Goal: Task Accomplishment & Management: Manage account settings

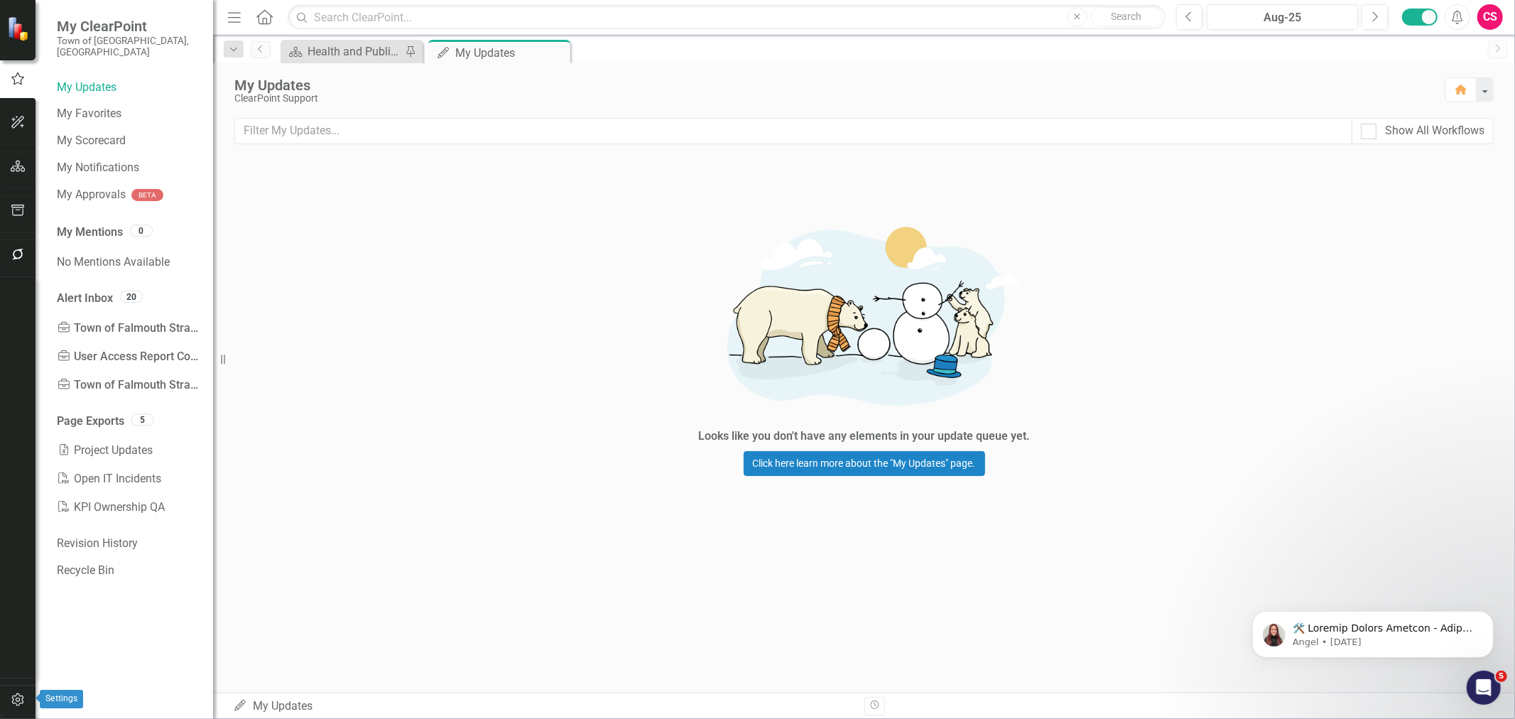
click at [17, 705] on icon "button" at bounding box center [17, 699] width 12 height 13
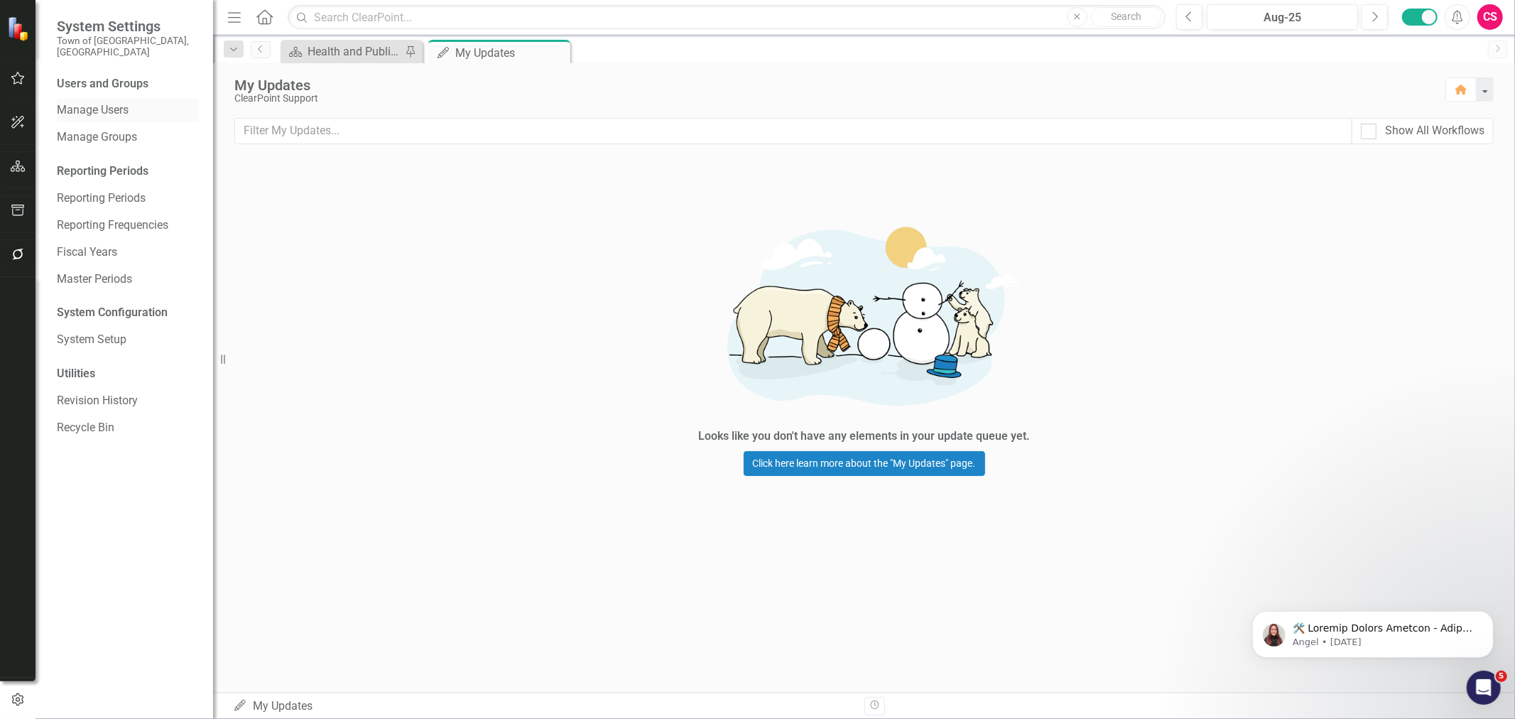
click at [102, 102] on link "Manage Users" at bounding box center [128, 110] width 142 height 16
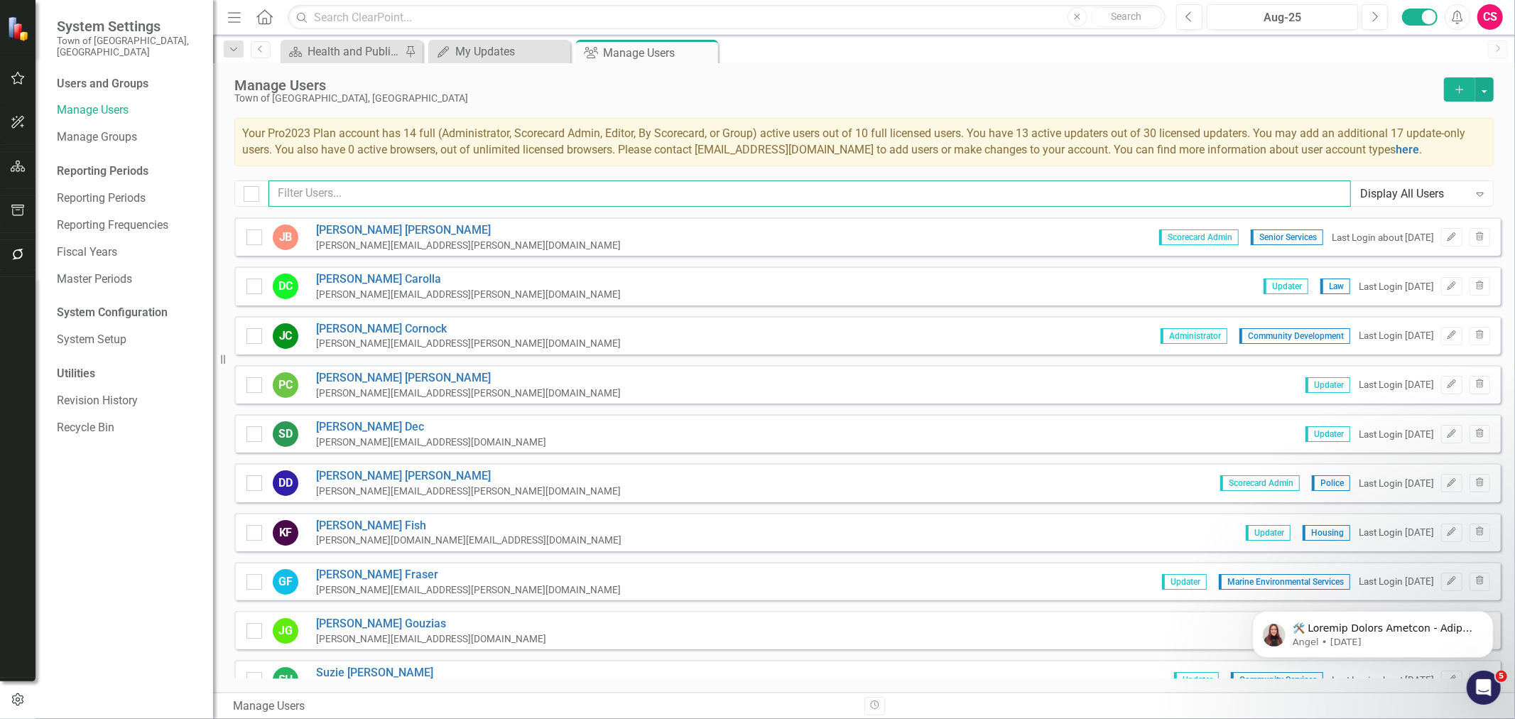
click at [519, 194] on input "text" at bounding box center [809, 193] width 1082 height 26
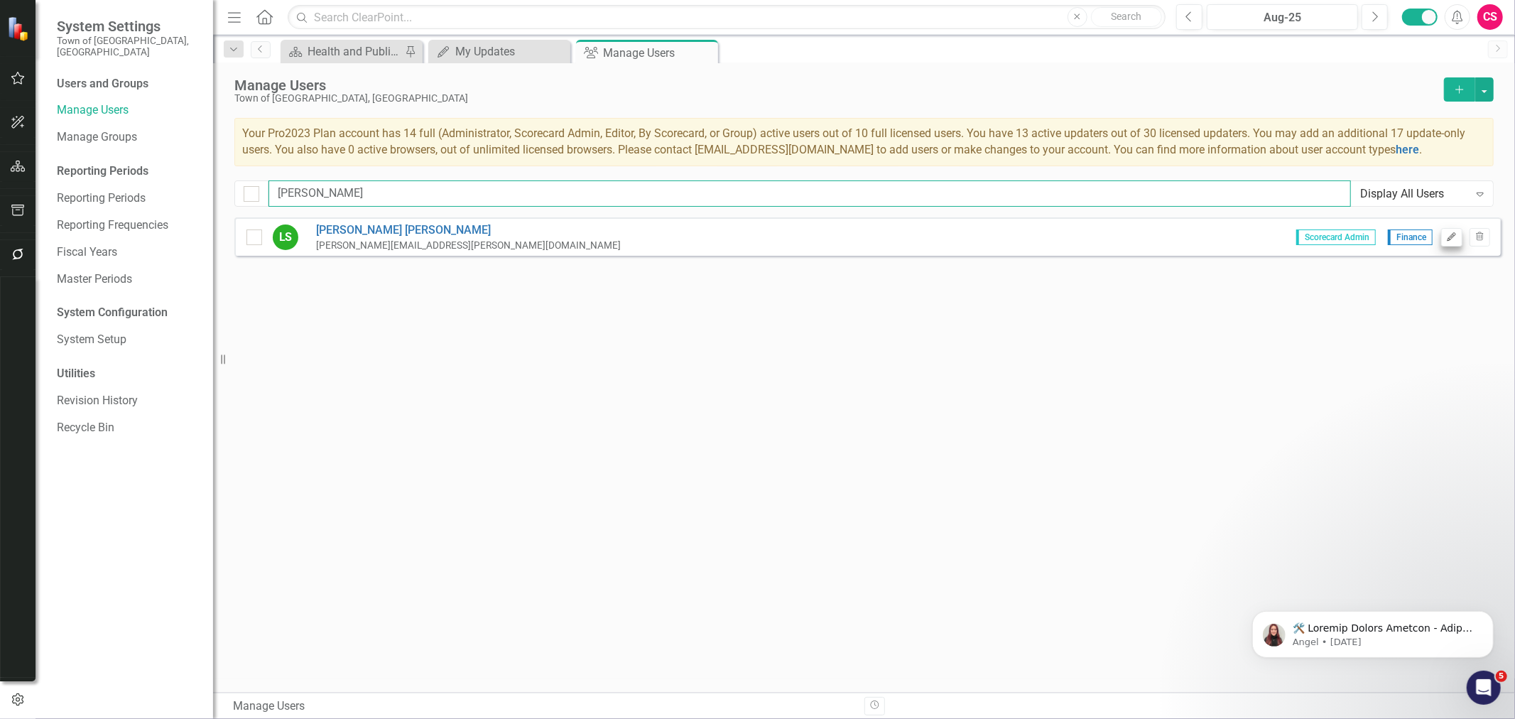
type input "lau"
click at [1458, 239] on button "Edit" at bounding box center [1451, 237] width 21 height 18
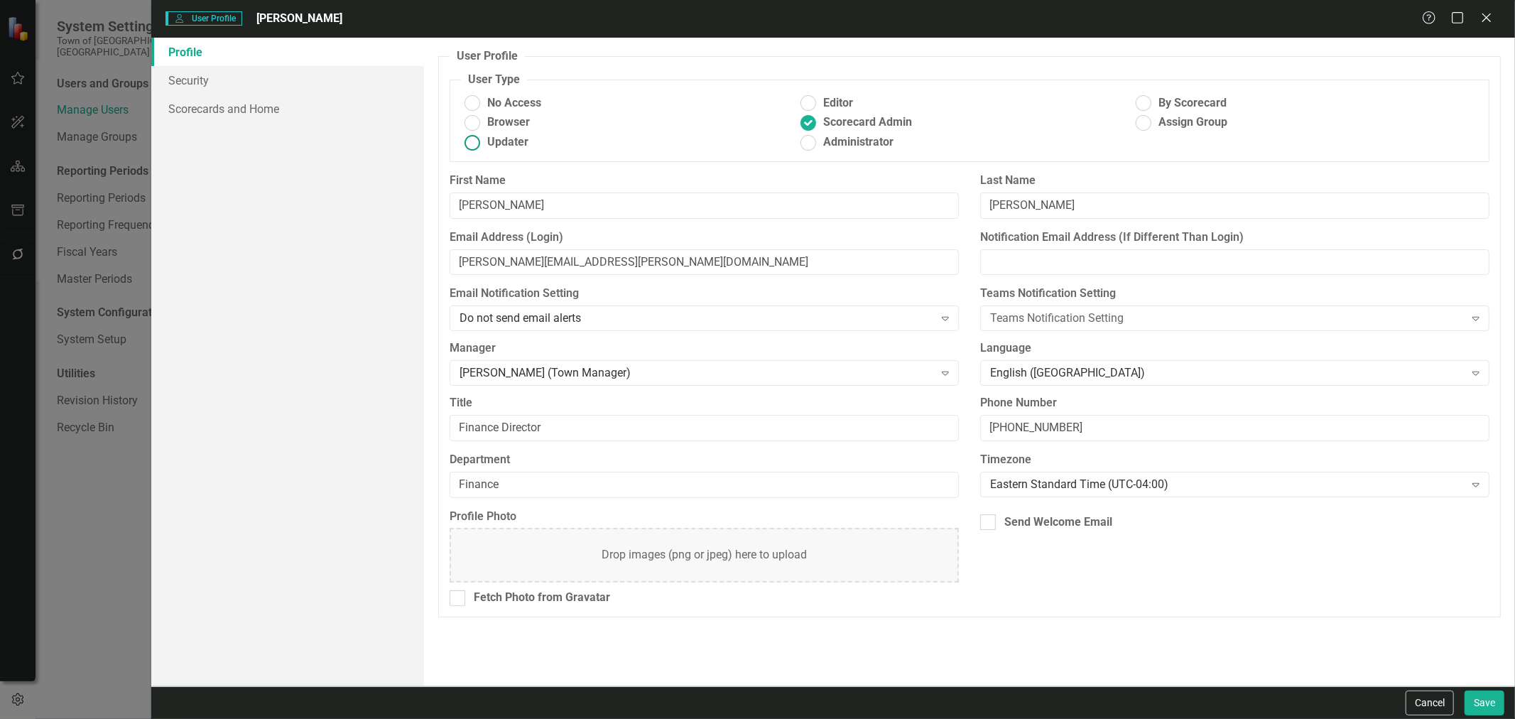
click at [507, 143] on span "Updater" at bounding box center [507, 142] width 41 height 16
click at [484, 143] on input "Updater" at bounding box center [473, 142] width 22 height 22
radio input "true"
click at [1496, 693] on button "Save" at bounding box center [1485, 702] width 40 height 25
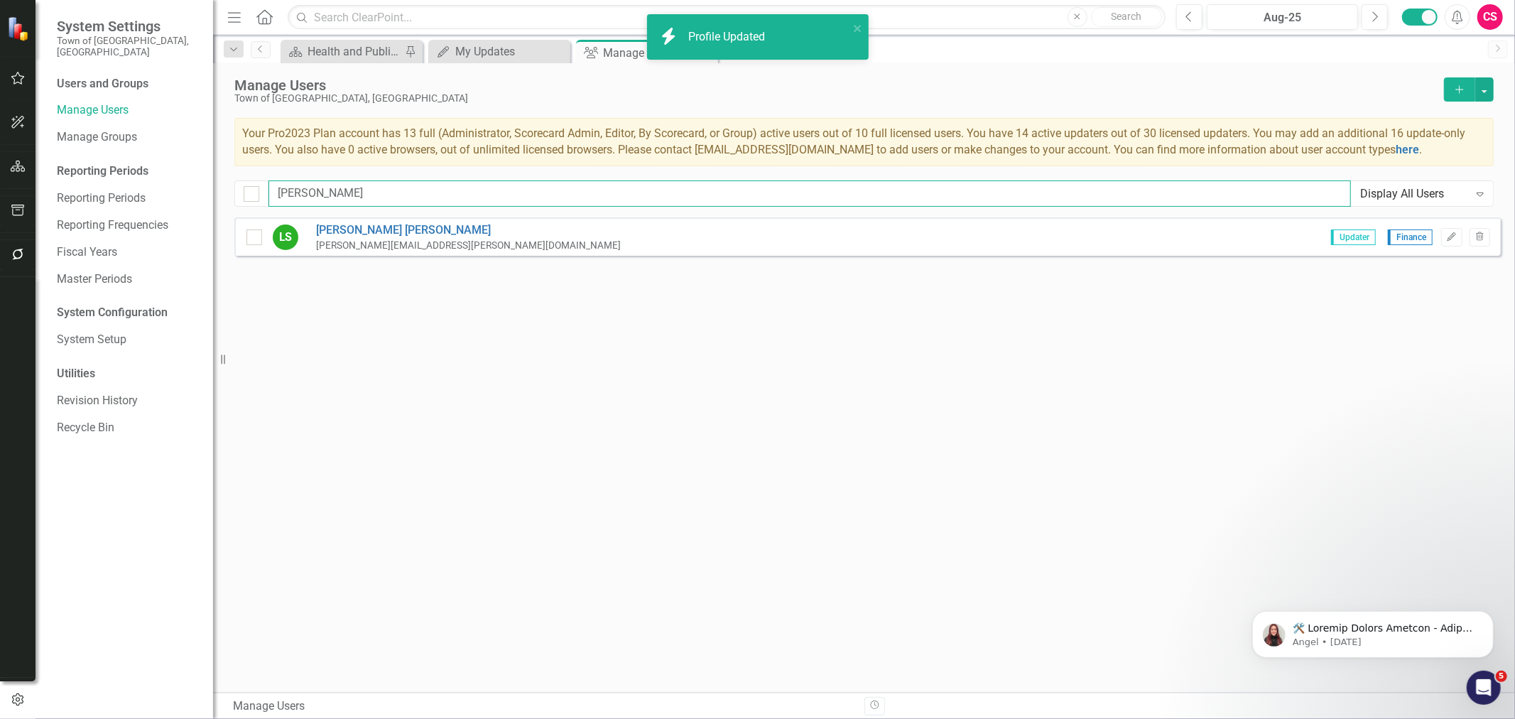
click at [884, 195] on input "lau" at bounding box center [809, 193] width 1082 height 26
type input "i"
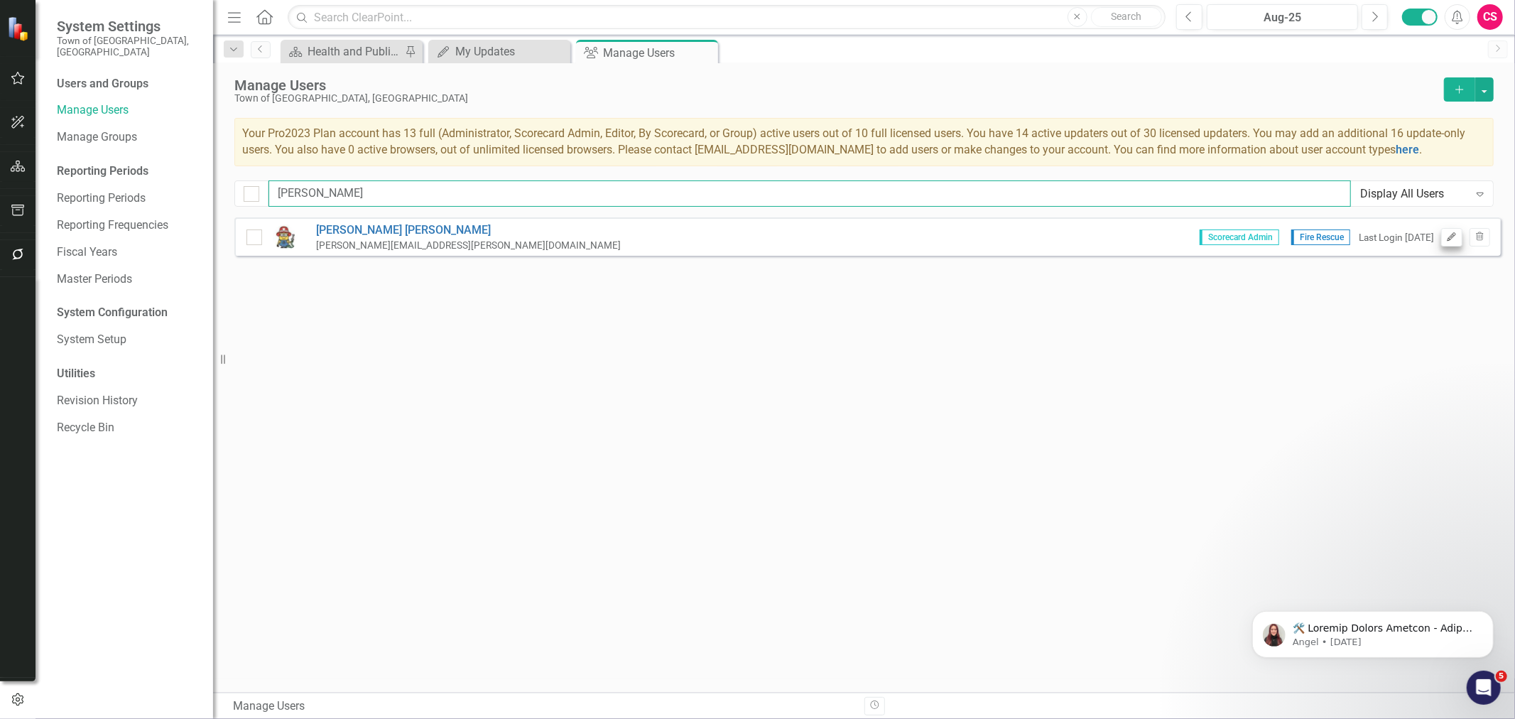
type input "tim"
click at [1457, 244] on button "Edit" at bounding box center [1451, 237] width 21 height 18
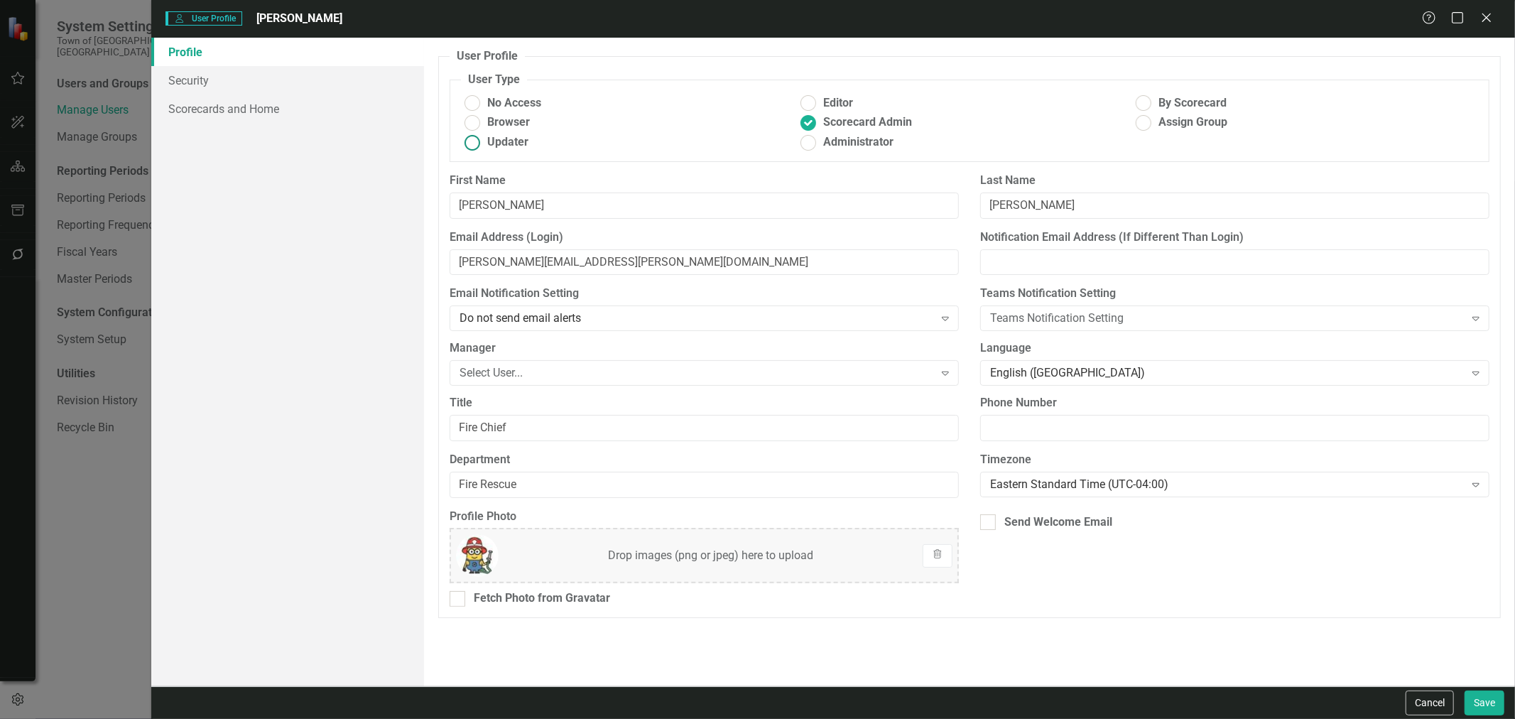
click at [509, 145] on span "Updater" at bounding box center [507, 142] width 41 height 16
click at [484, 145] on input "Updater" at bounding box center [473, 142] width 22 height 22
radio input "true"
click at [1476, 711] on button "Save" at bounding box center [1485, 702] width 40 height 25
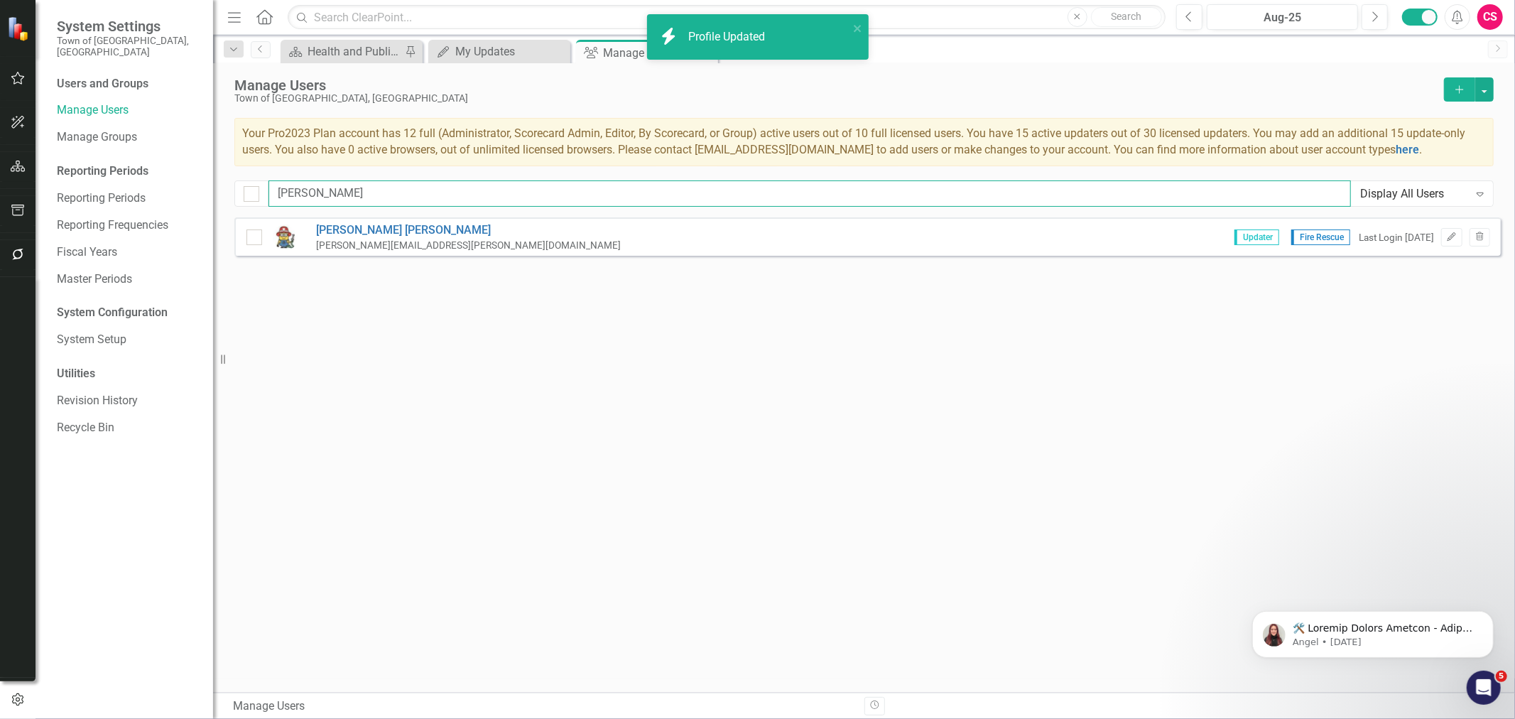
click at [1191, 194] on input "tim" at bounding box center [809, 193] width 1082 height 26
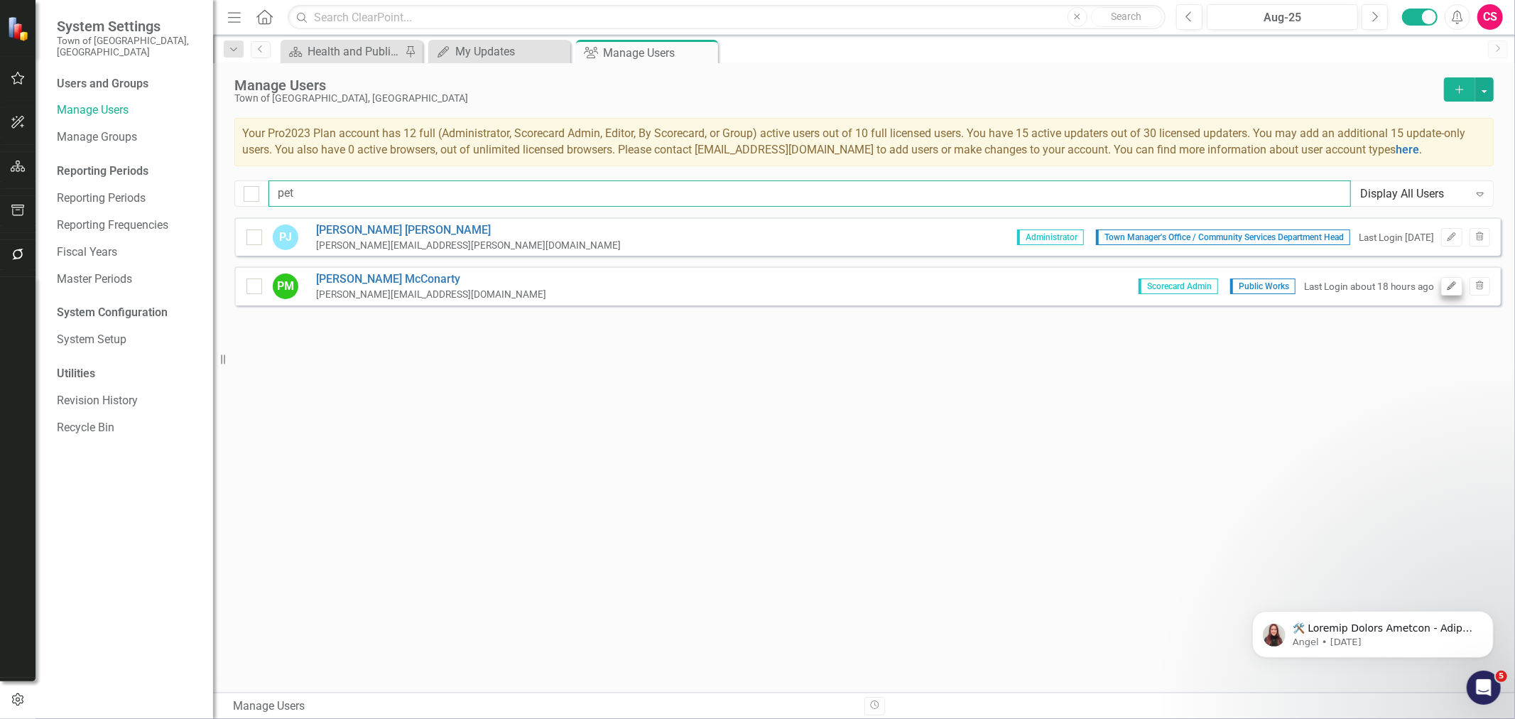
type input "pet"
click at [1455, 288] on icon "Edit" at bounding box center [1451, 286] width 11 height 9
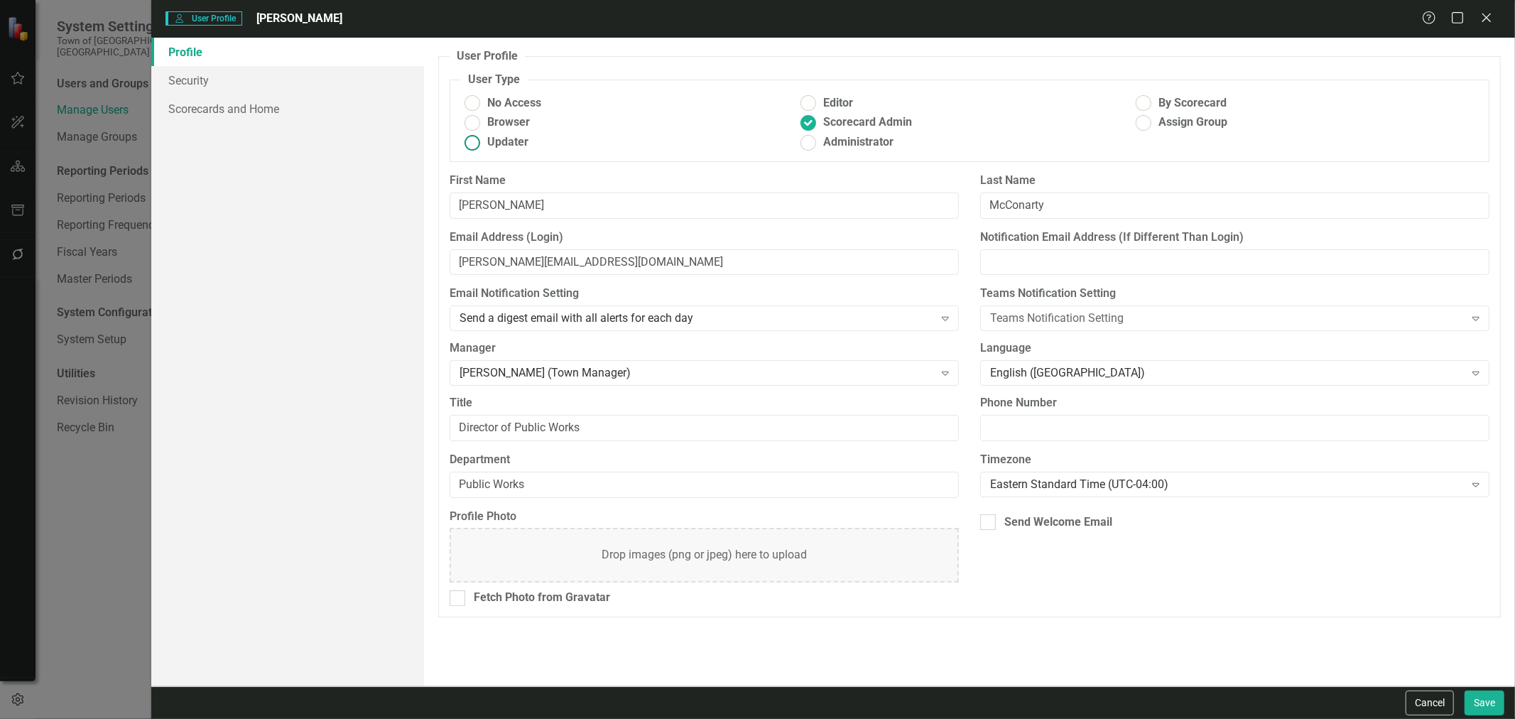
click at [484, 143] on label "Updater" at bounding box center [628, 142] width 335 height 16
click at [484, 143] on input "Updater" at bounding box center [473, 142] width 22 height 22
radio input "true"
click at [1492, 708] on button "Save" at bounding box center [1485, 702] width 40 height 25
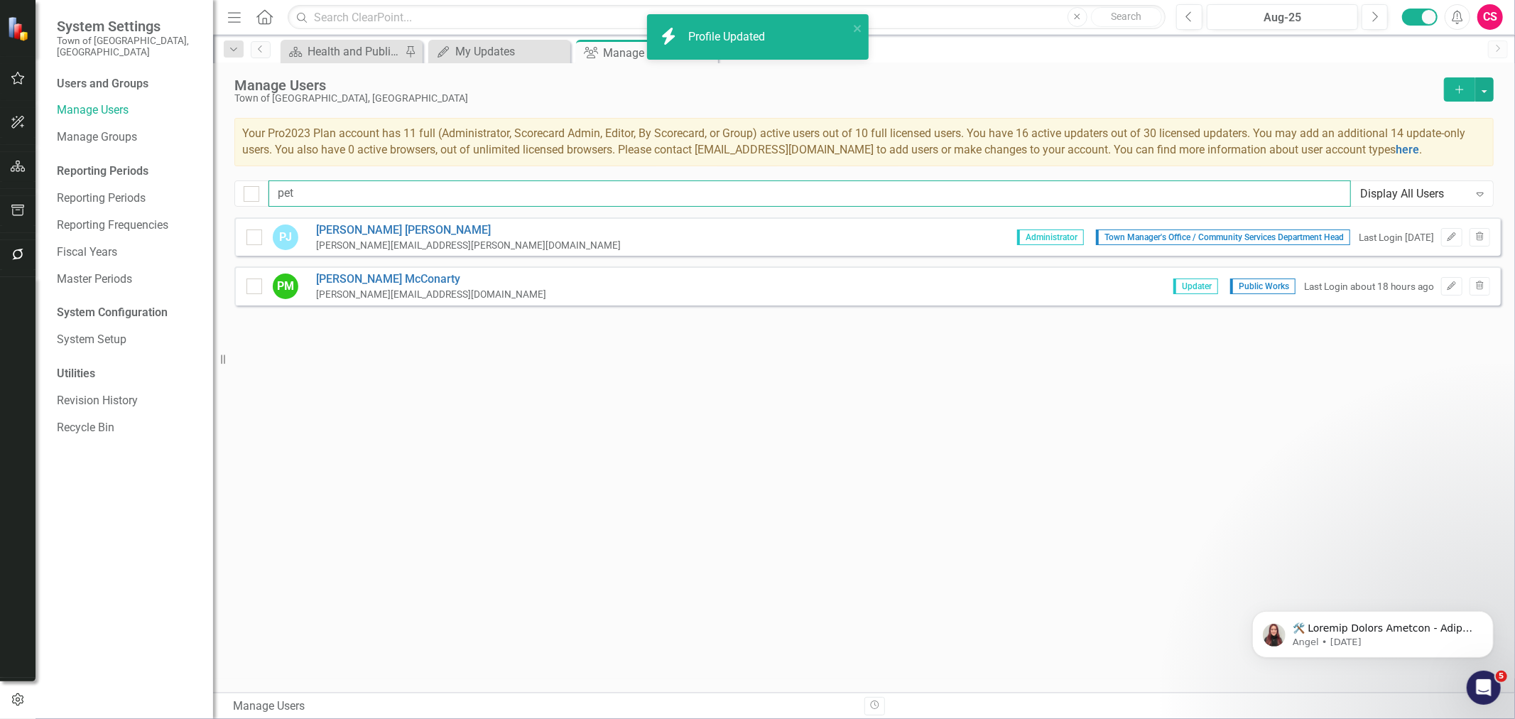
click at [835, 183] on input "pet" at bounding box center [809, 193] width 1082 height 26
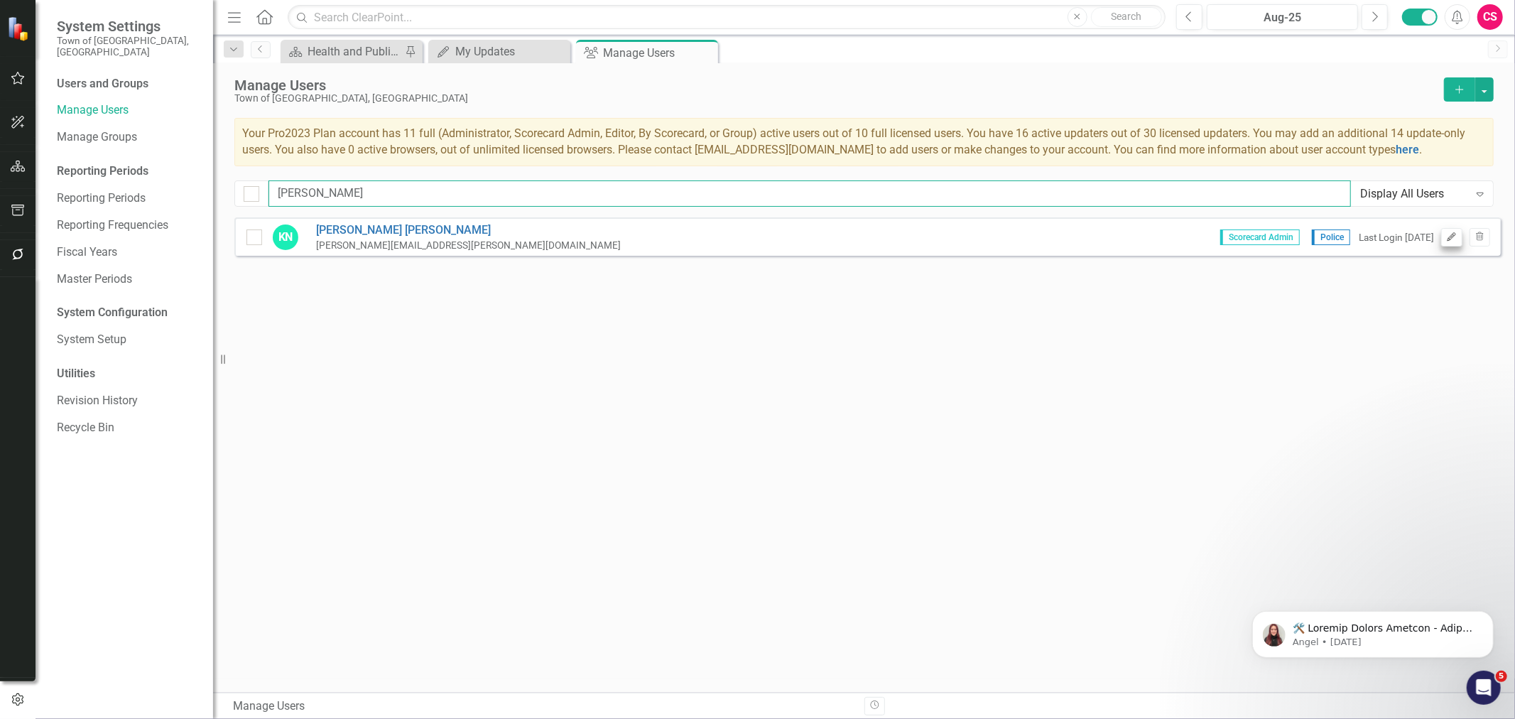
type input "kris"
click at [1457, 234] on button "Edit" at bounding box center [1451, 237] width 21 height 18
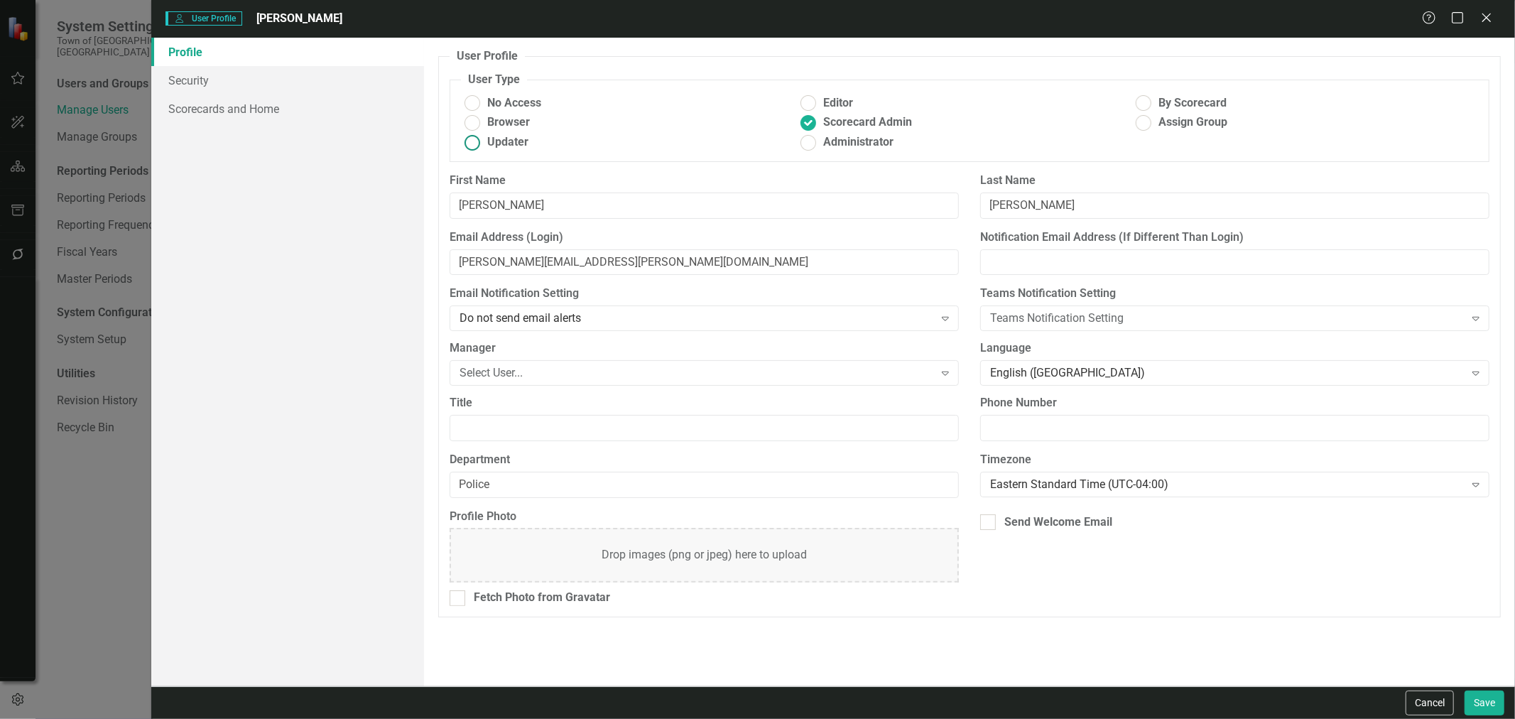
click at [498, 146] on span "Updater" at bounding box center [507, 142] width 41 height 16
click at [484, 146] on input "Updater" at bounding box center [473, 142] width 22 height 22
radio input "true"
click at [1496, 696] on button "Save" at bounding box center [1485, 702] width 40 height 25
